Goal: Task Accomplishment & Management: Manage account settings

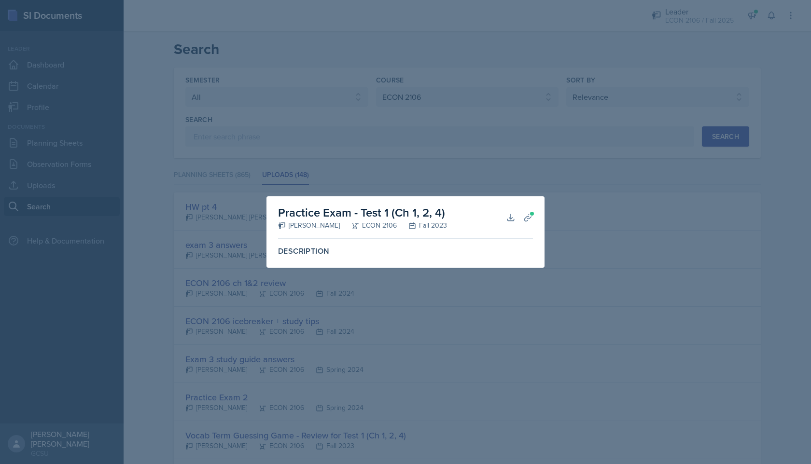
select select "all"
select select "c9bad1b1-c359-4dc6-8455-743bf519e2f7"
select select "1"
click at [475, 196] on div "Practice Exam - Test 1 (Ch 1, 2, 4) [PERSON_NAME] ECON 2106 Fall 2023 Download …" at bounding box center [405, 217] width 255 height 42
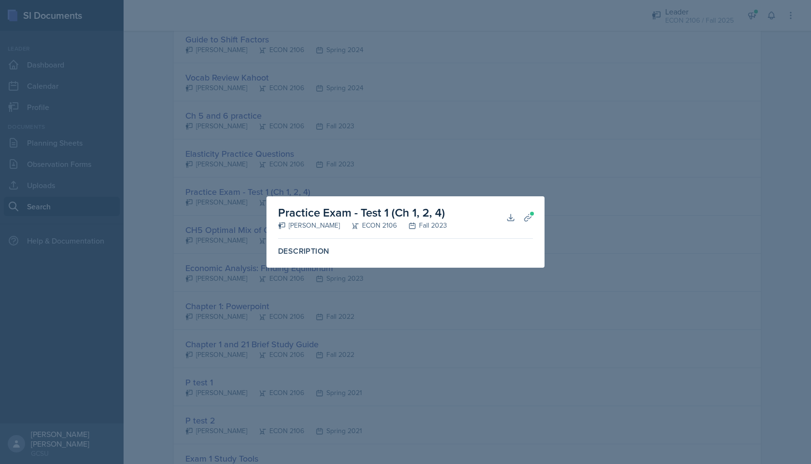
click at [480, 162] on div at bounding box center [405, 232] width 811 height 464
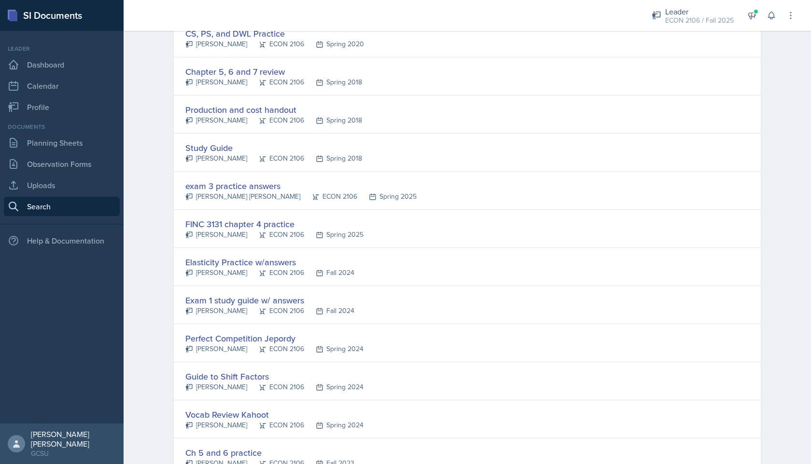
scroll to position [480, 0]
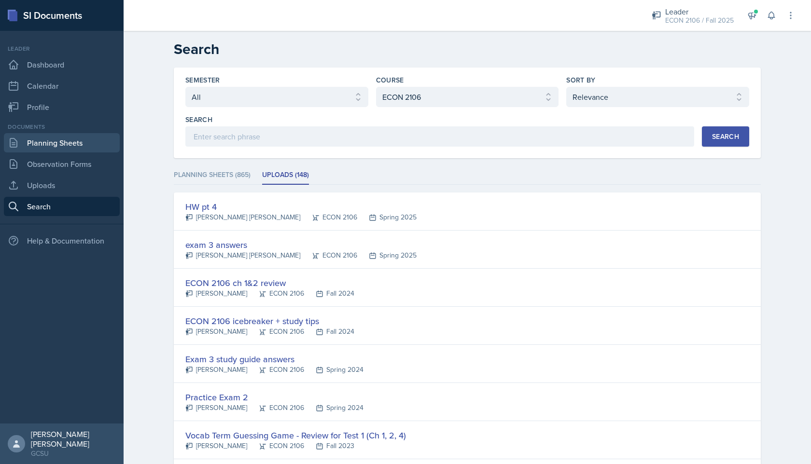
click at [66, 147] on link "Planning Sheets" at bounding box center [62, 142] width 116 height 19
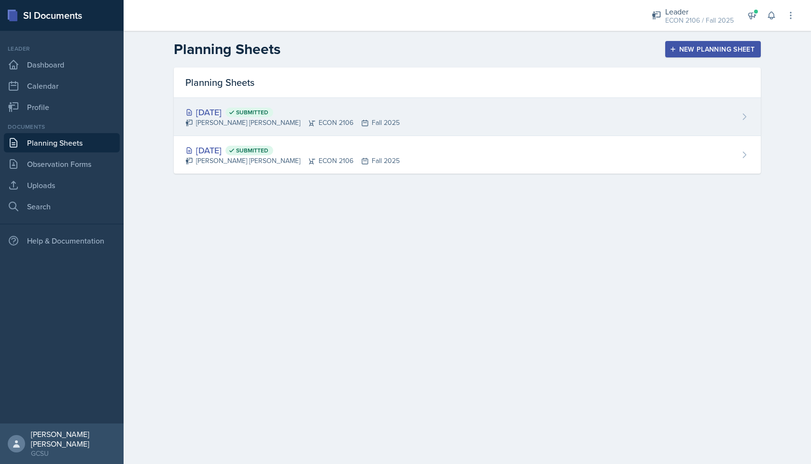
click at [214, 109] on div "[DATE] Submitted" at bounding box center [292, 112] width 214 height 13
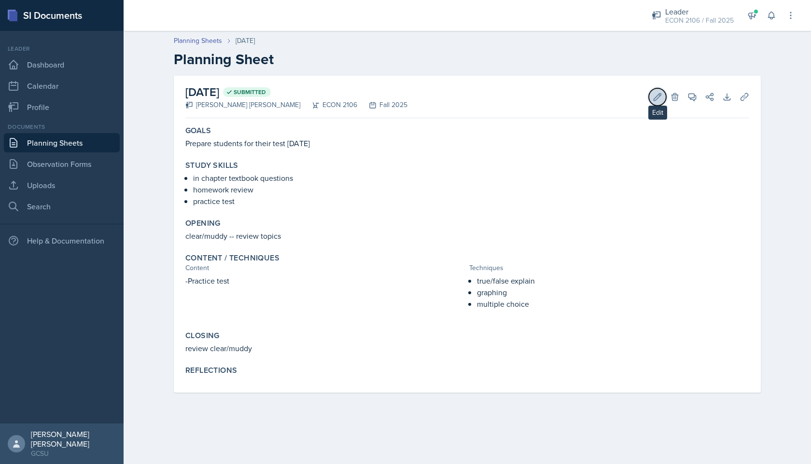
click at [655, 96] on icon at bounding box center [658, 97] width 10 height 10
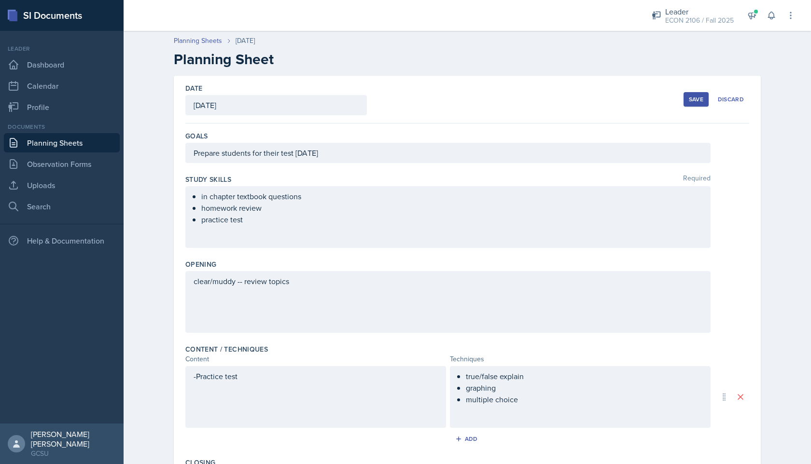
scroll to position [191, 0]
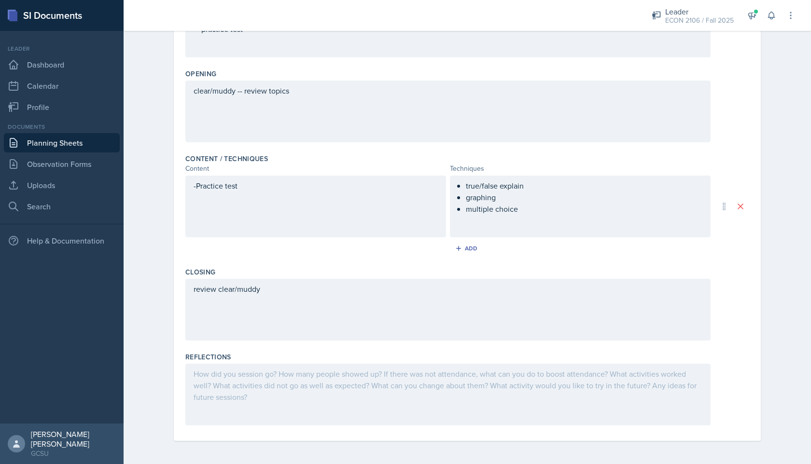
click at [313, 387] on div at bounding box center [447, 395] width 525 height 62
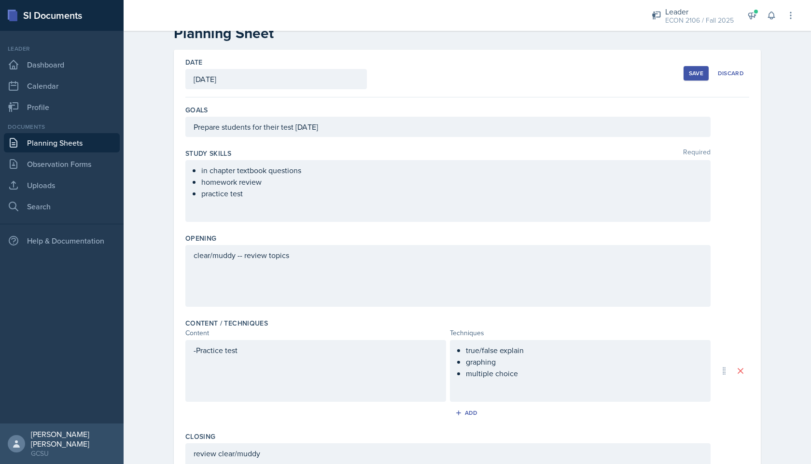
scroll to position [0, 0]
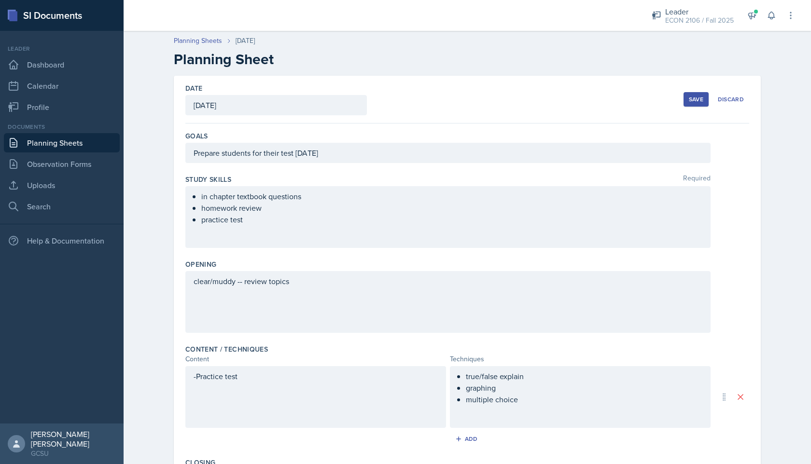
click at [700, 104] on button "Save" at bounding box center [696, 99] width 25 height 14
